Goal: Task Accomplishment & Management: Manage account settings

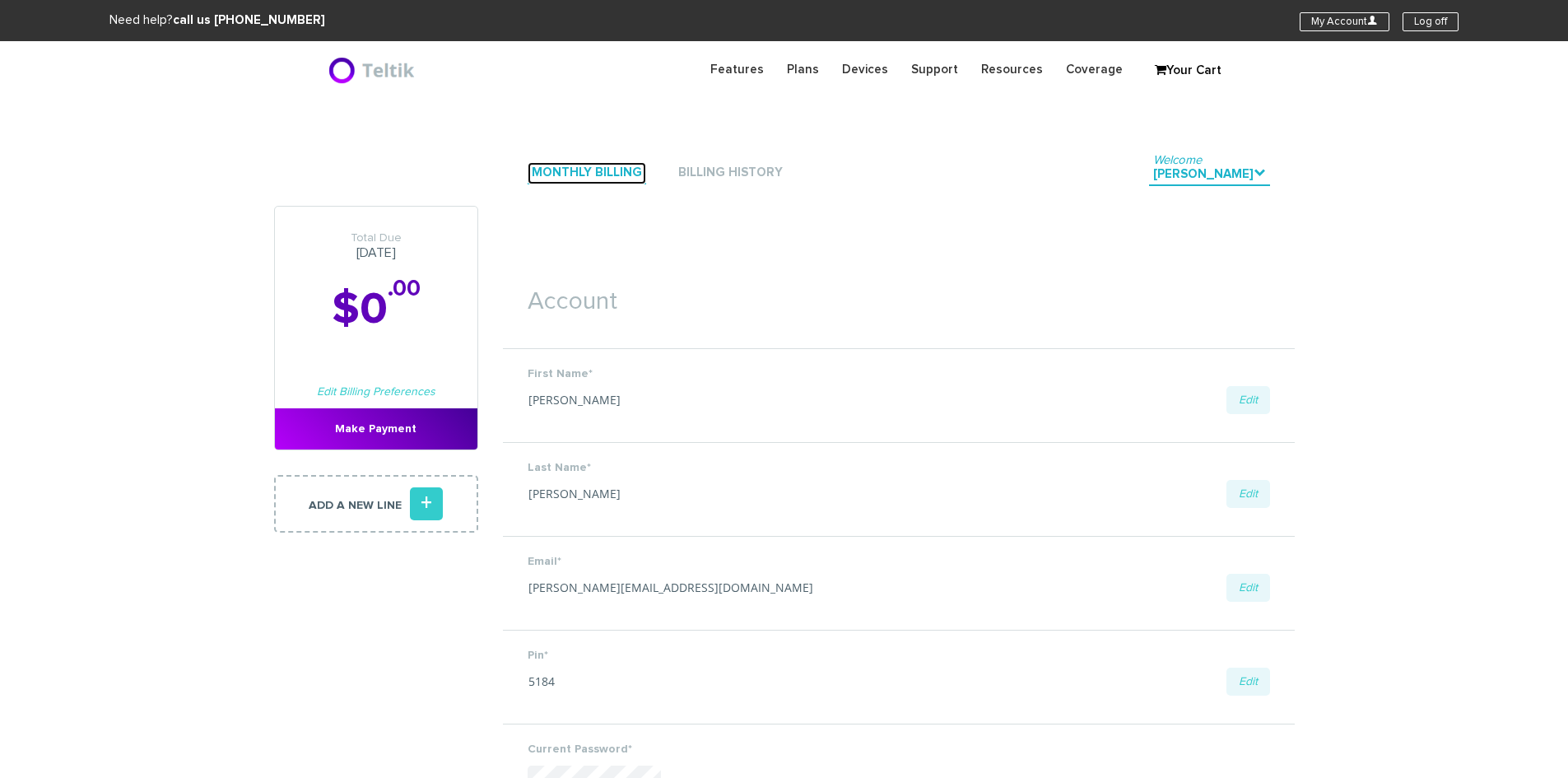
click at [615, 171] on link "Monthly Billing" at bounding box center [587, 173] width 119 height 22
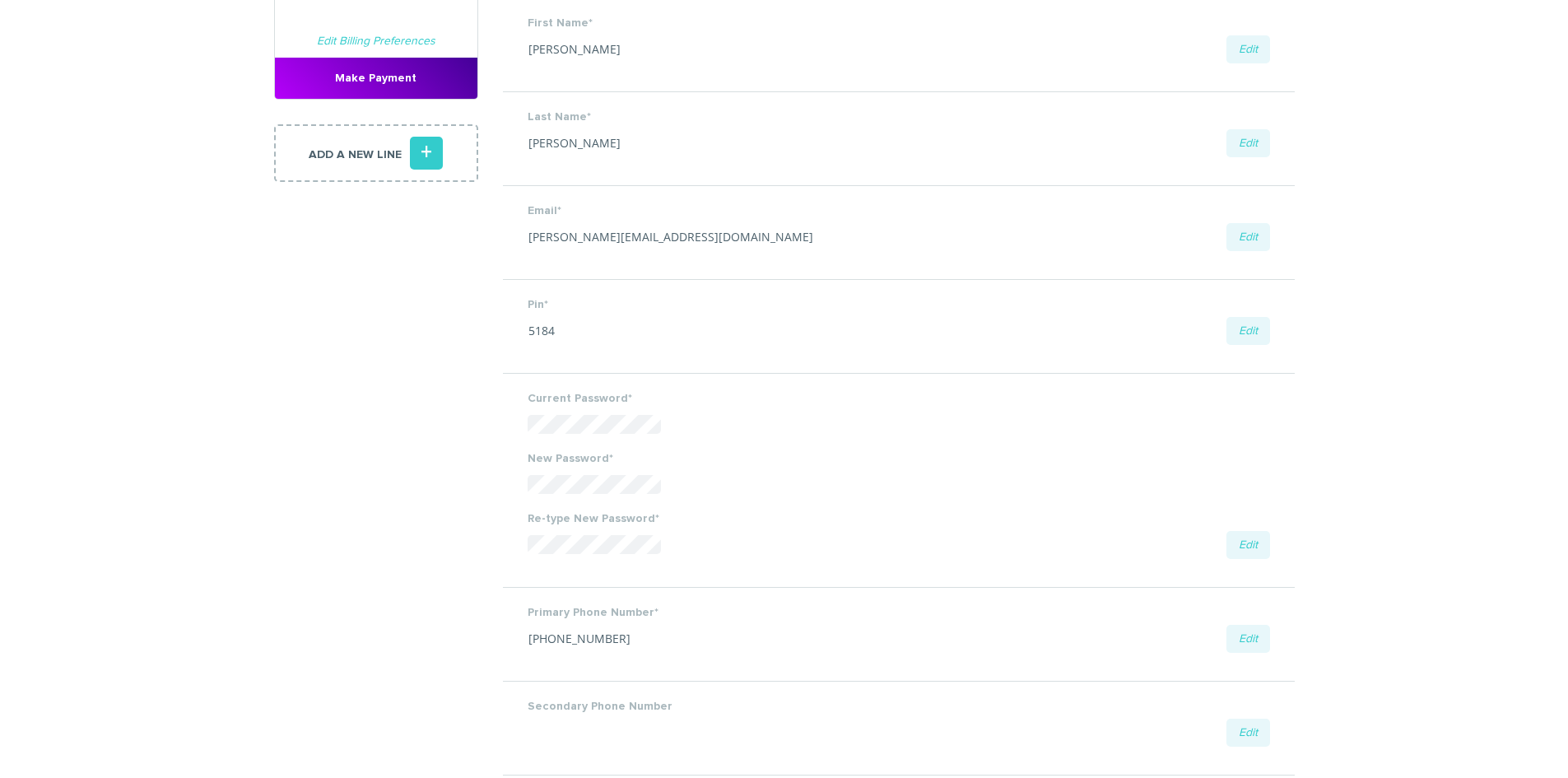
scroll to position [741, 0]
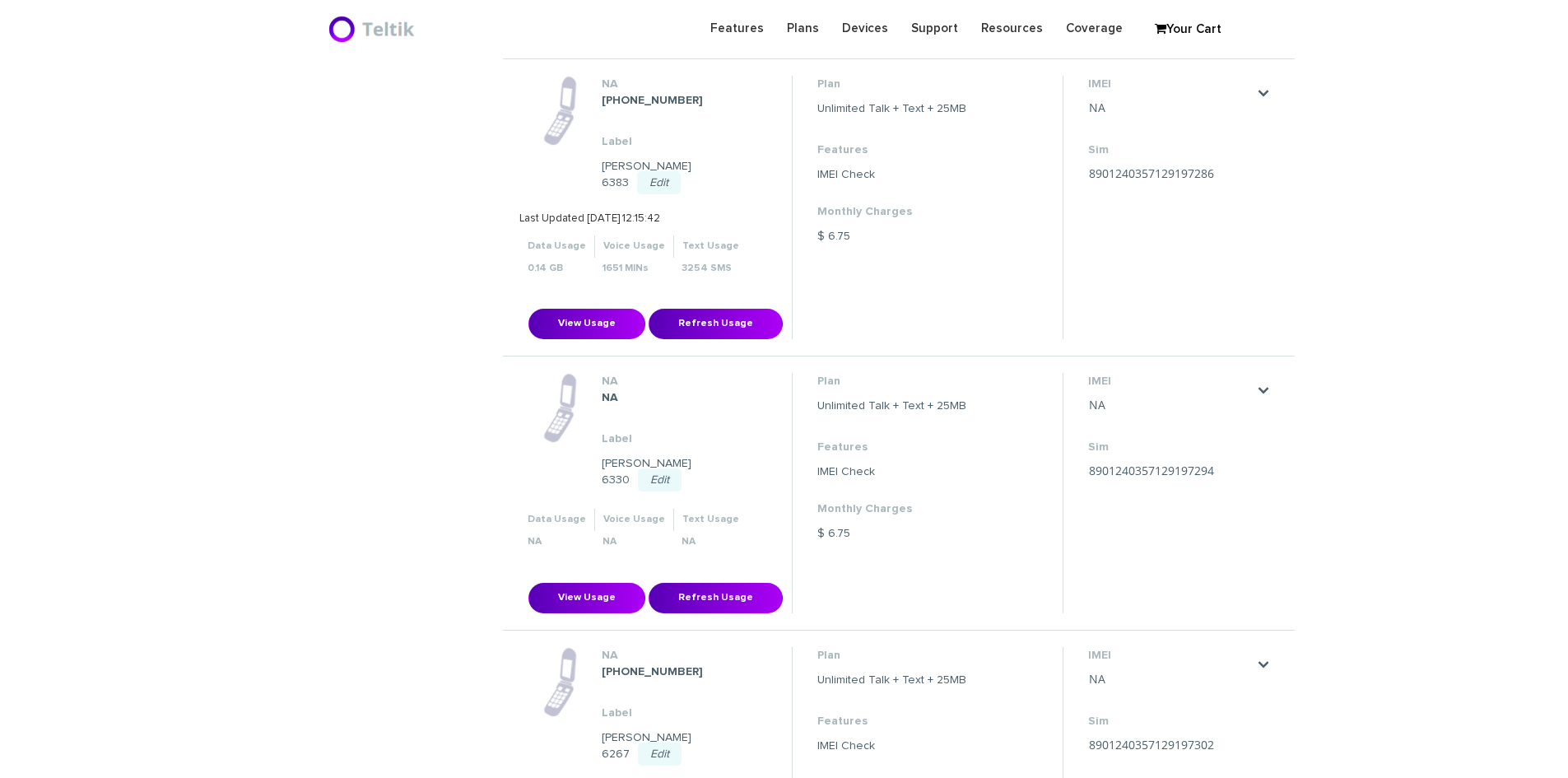
scroll to position [2528, 0]
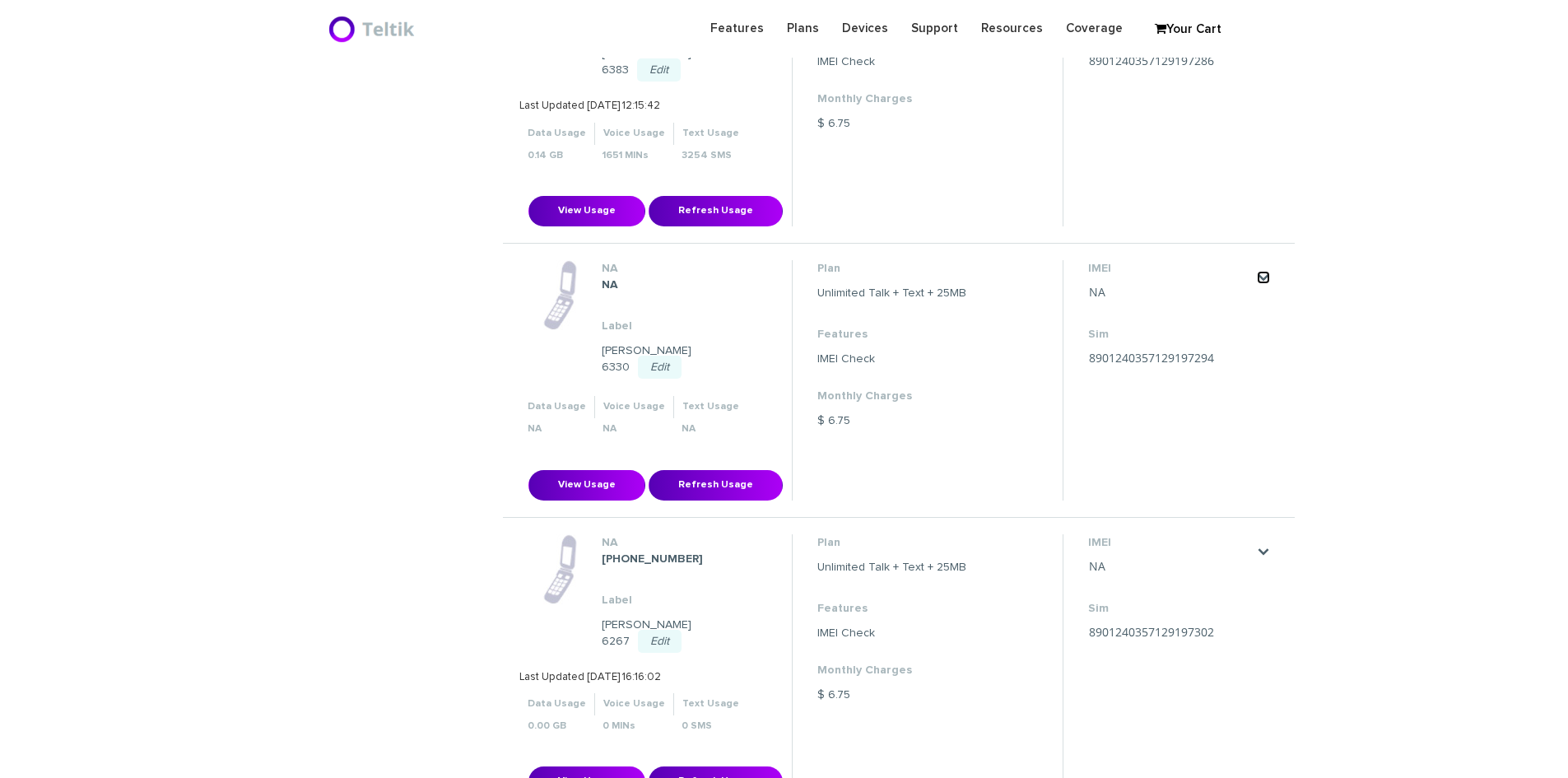
click at [1257, 271] on link "." at bounding box center [1264, 278] width 14 height 14
click at [1262, 271] on link "." at bounding box center [1264, 278] width 14 height 14
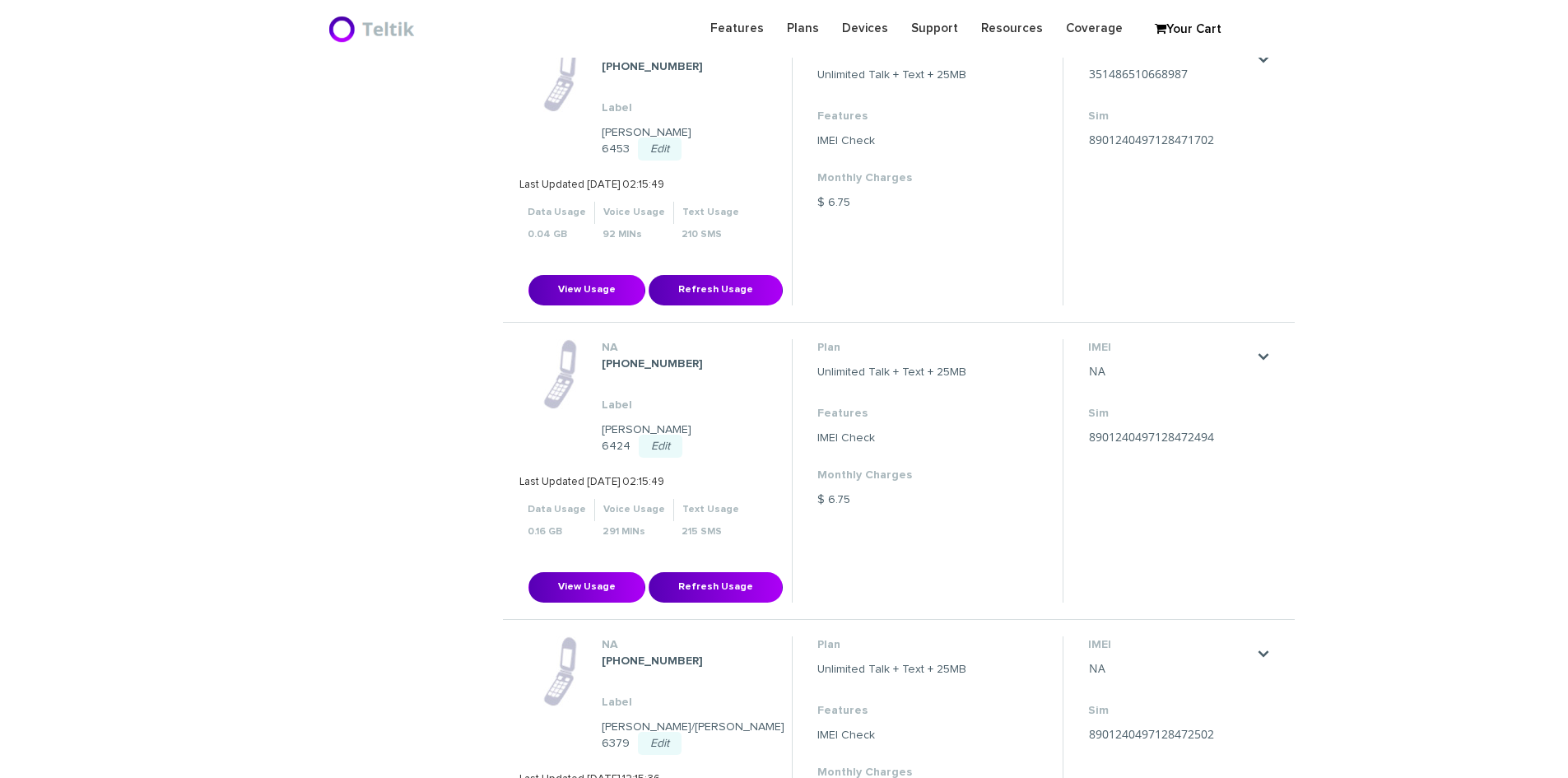
scroll to position [1045, 0]
